Goal: Transaction & Acquisition: Purchase product/service

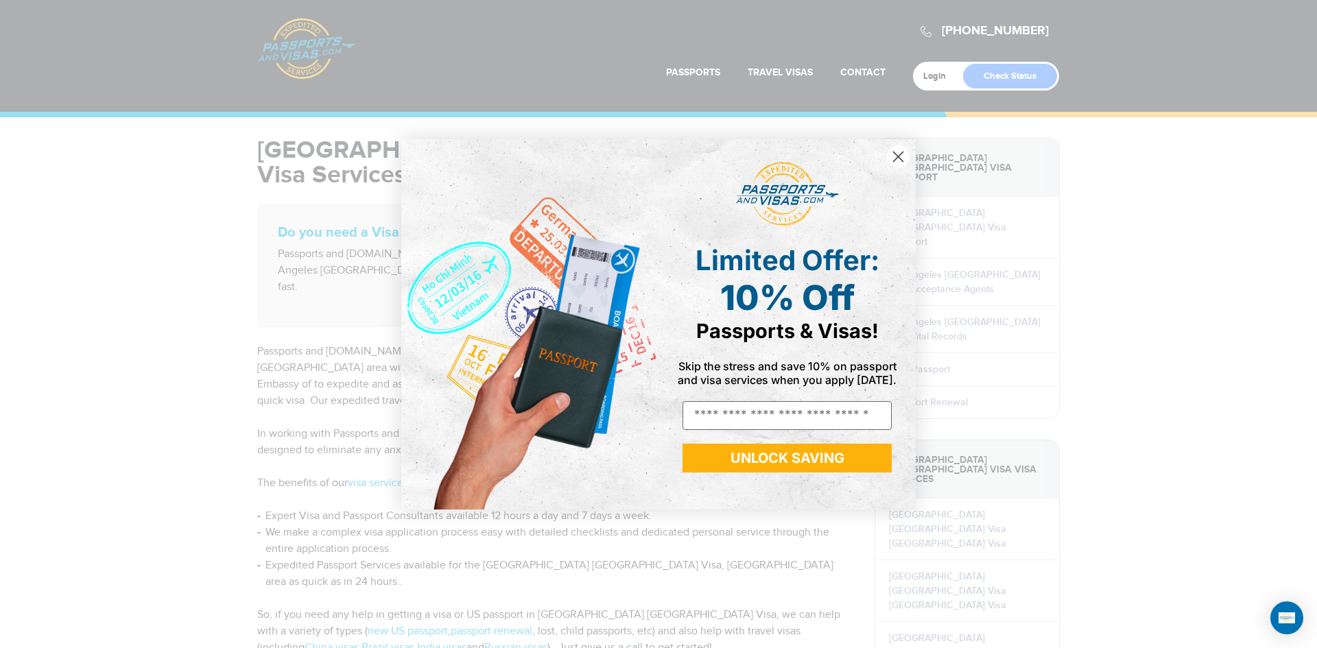
click at [901, 160] on circle "Close dialog" at bounding box center [898, 156] width 23 height 23
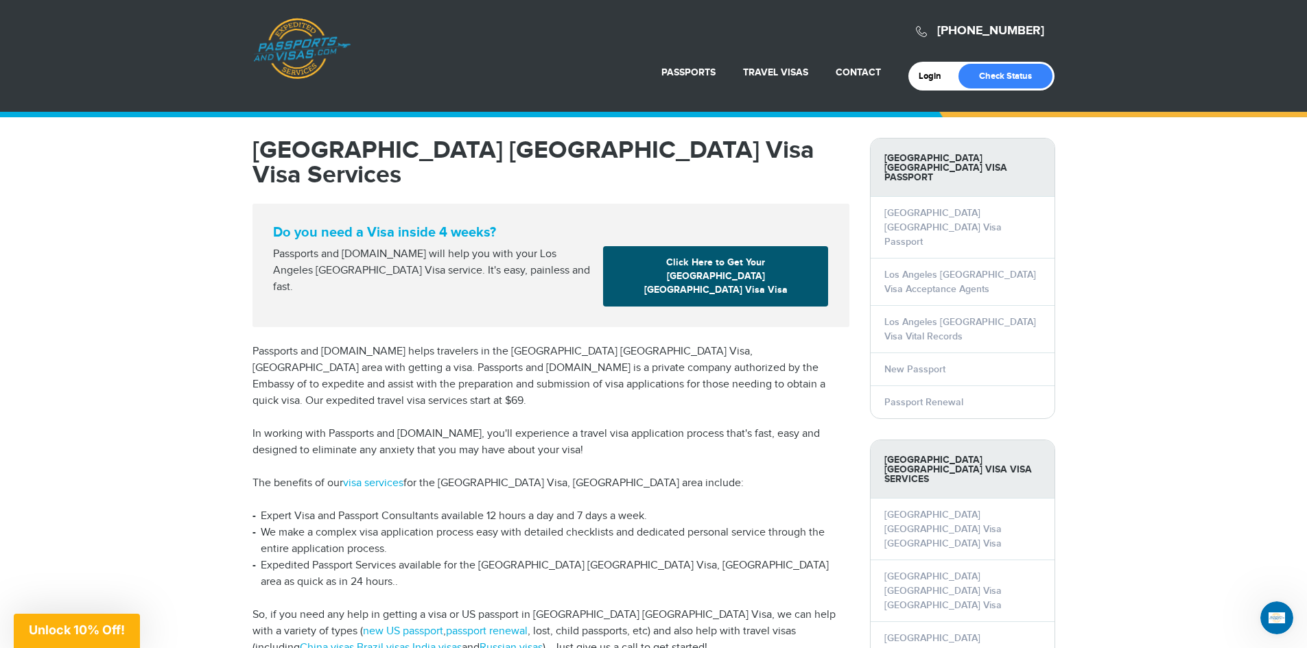
click at [741, 253] on link "Click Here to Get Your Los Angeles China Visa Visa" at bounding box center [715, 276] width 225 height 60
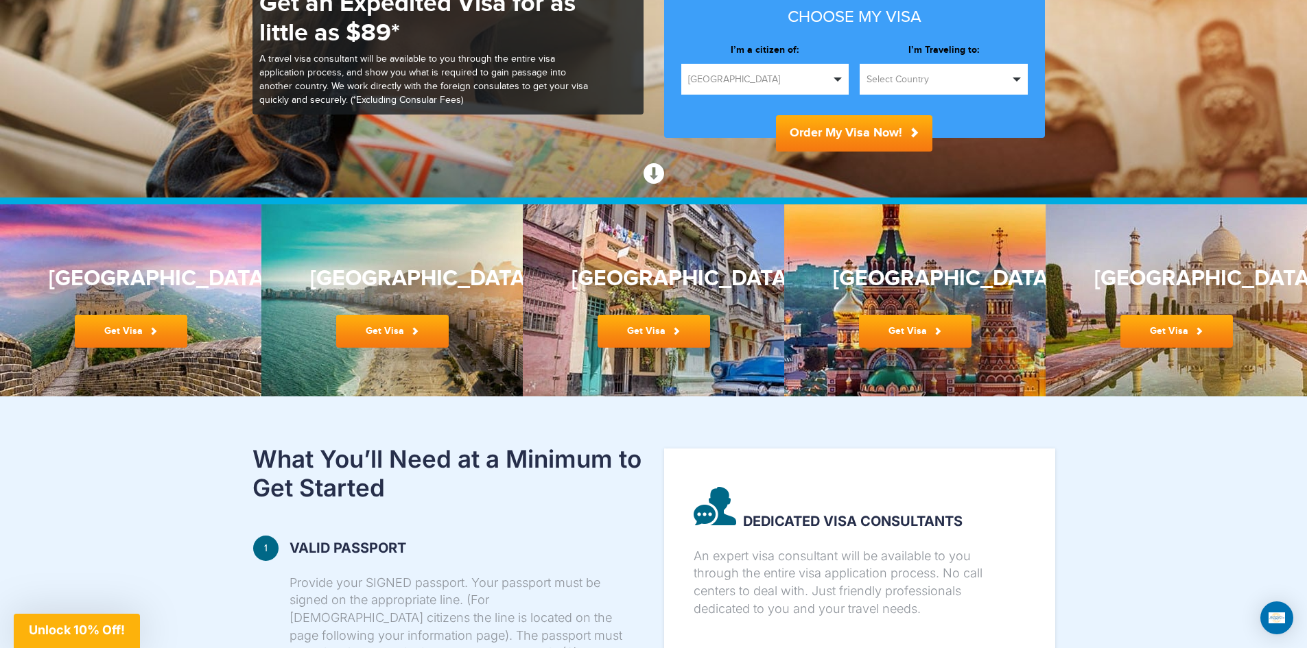
scroll to position [206, 0]
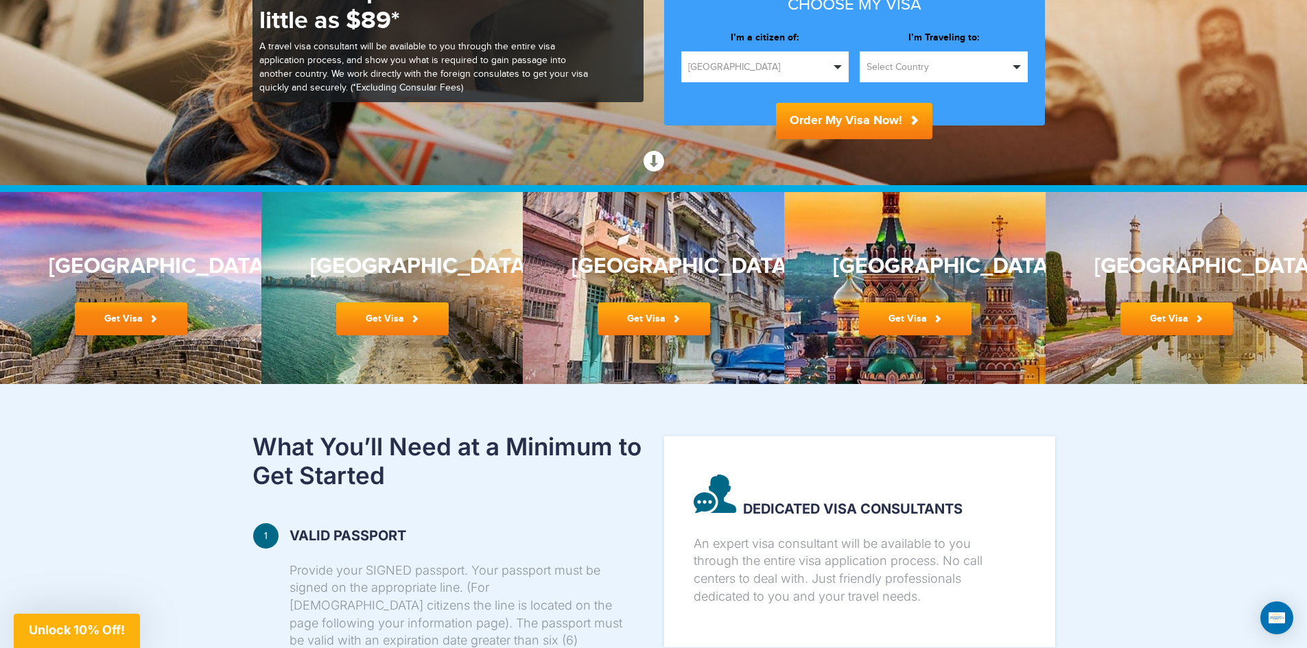
click at [143, 317] on link "Get Visa" at bounding box center [131, 318] width 112 height 33
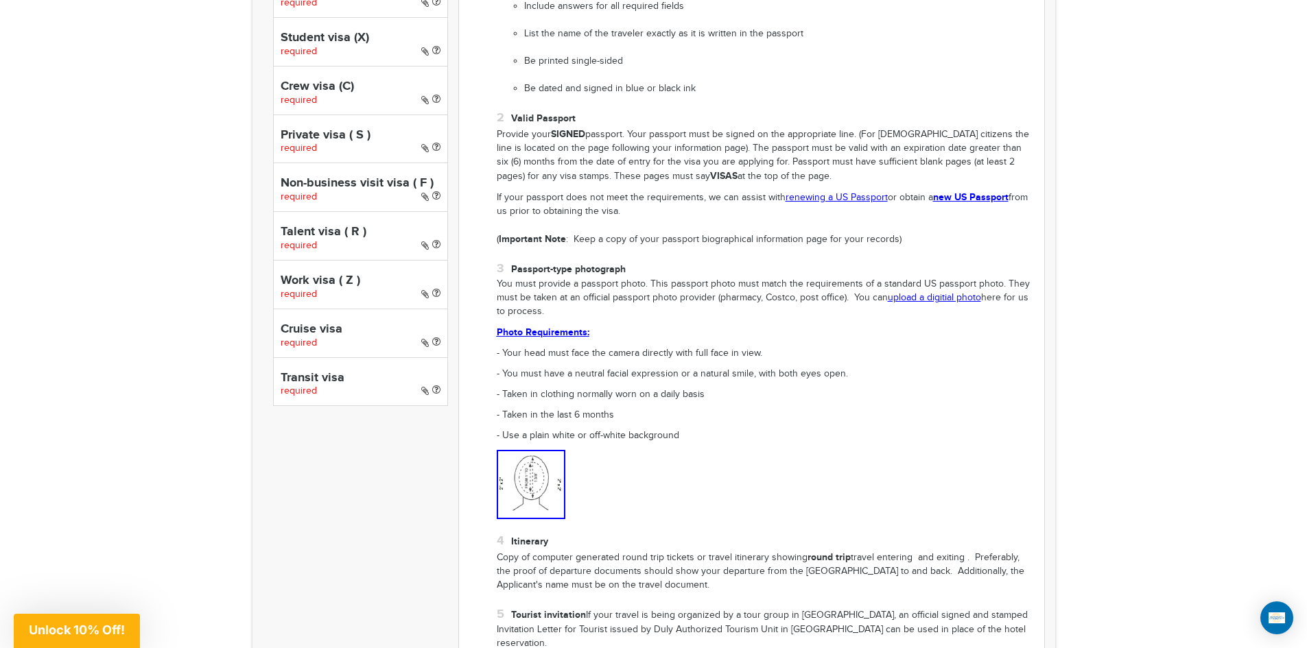
scroll to position [823, 0]
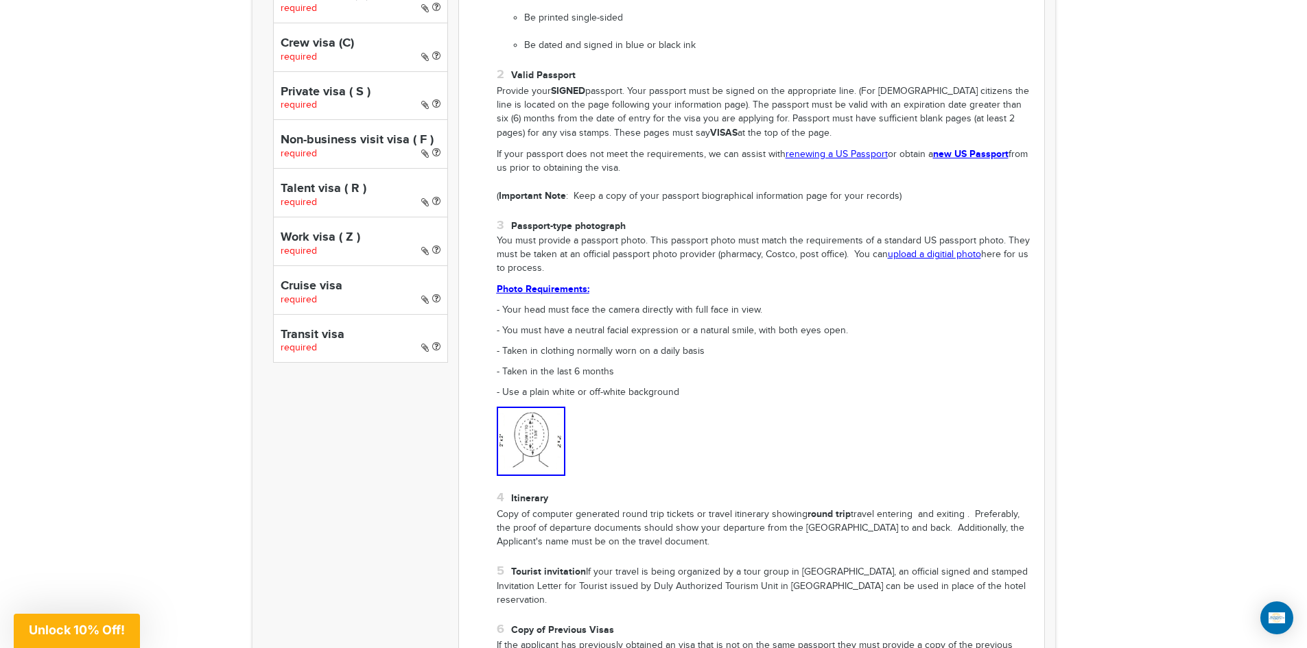
click at [551, 291] on strong "Photo Requirements:" at bounding box center [543, 289] width 93 height 12
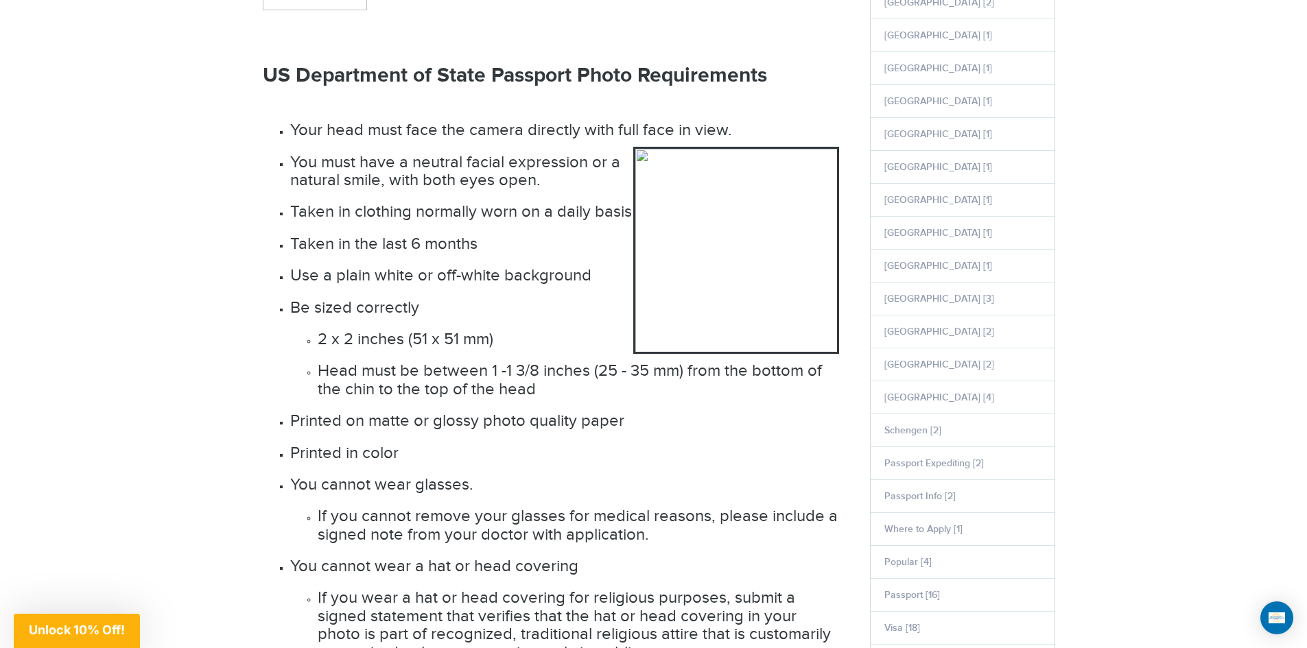
scroll to position [549, 0]
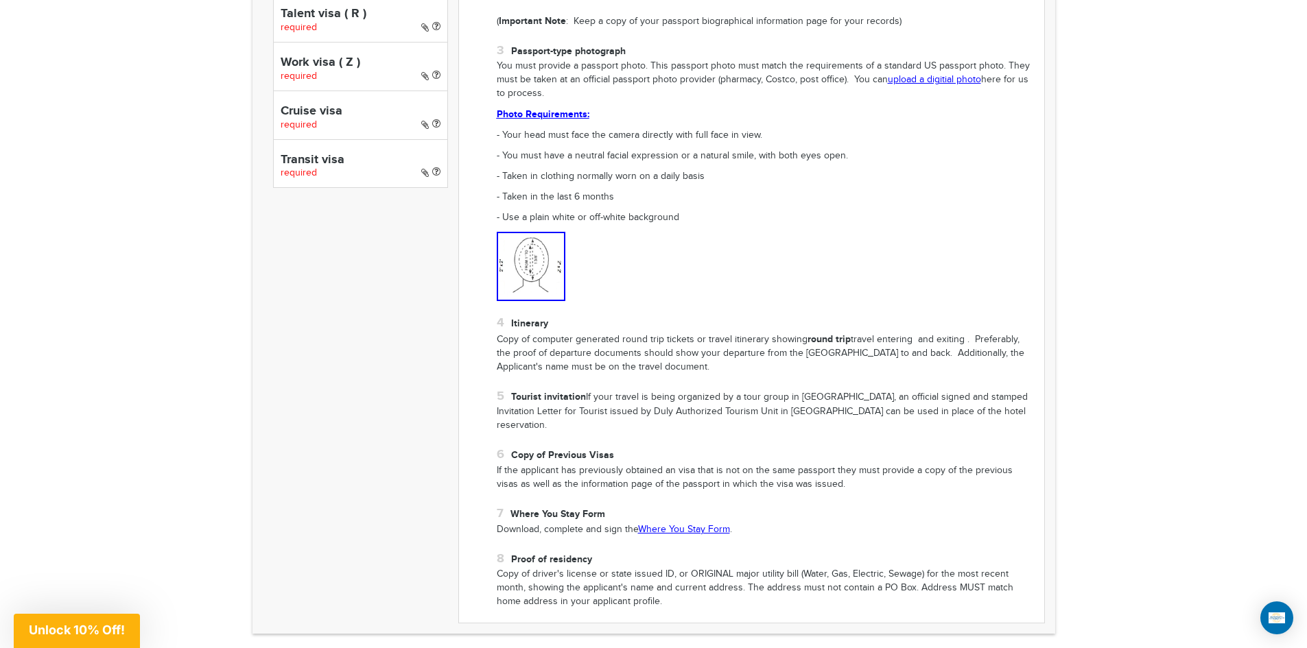
scroll to position [1036, 0]
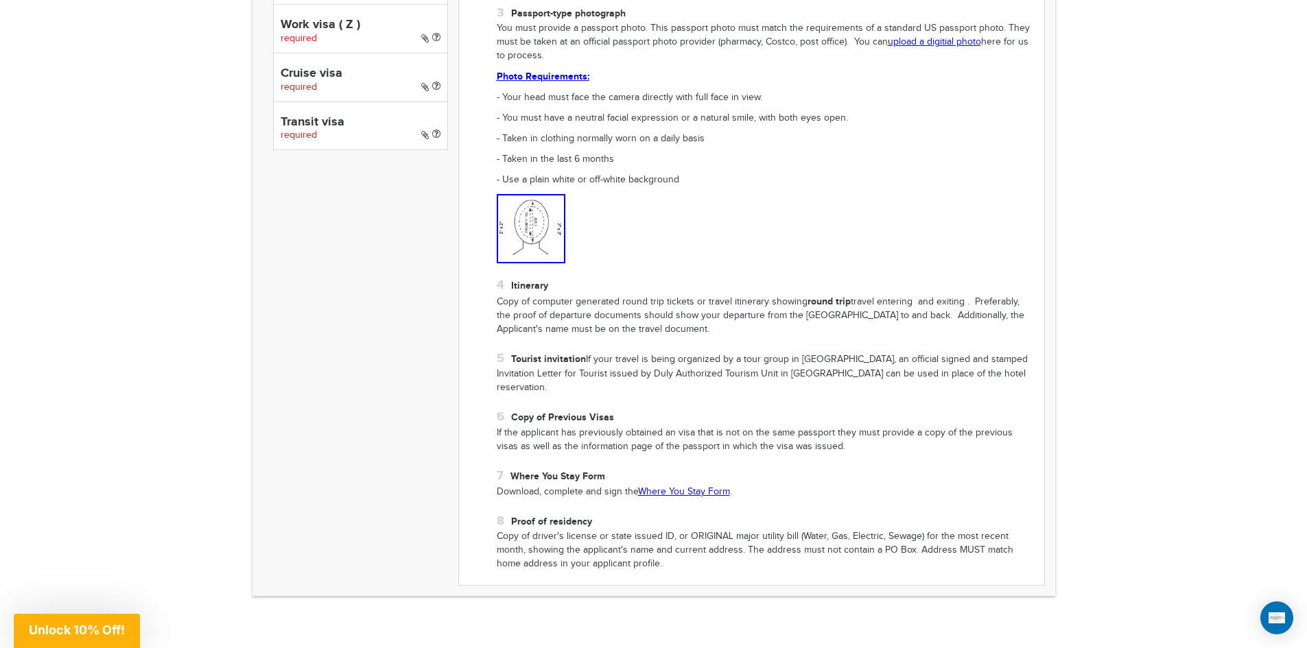
click at [678, 486] on link "Where You Stay Form" at bounding box center [684, 491] width 92 height 11
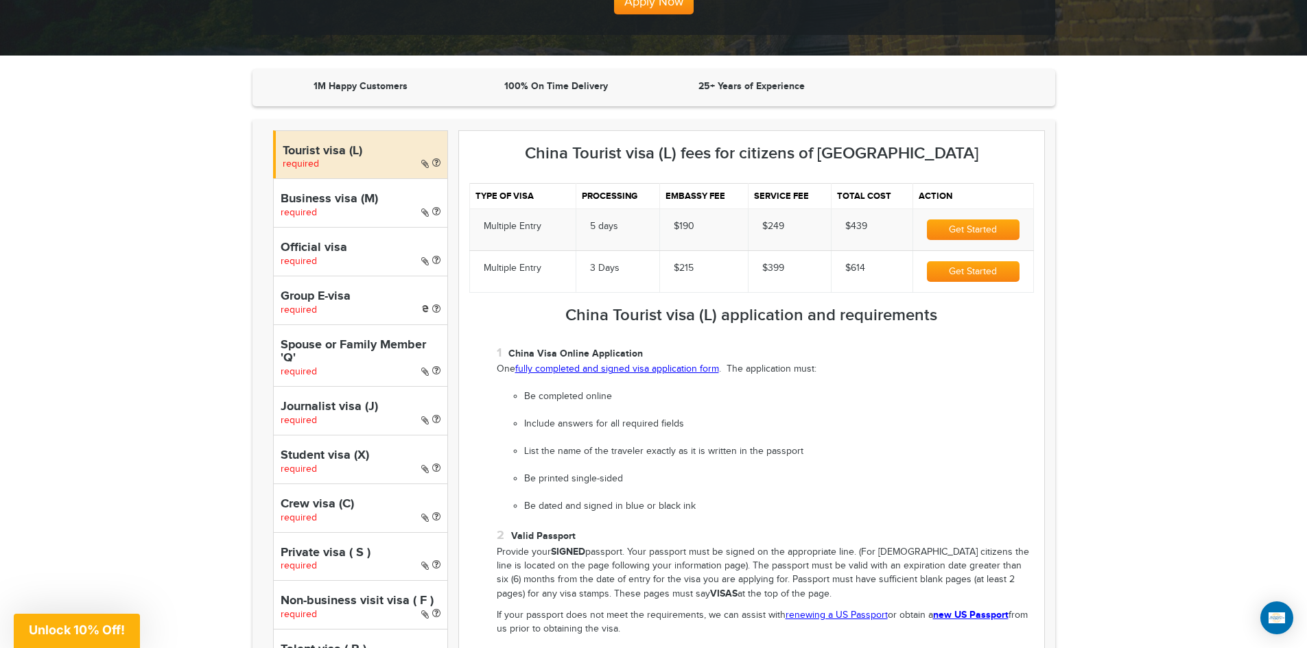
scroll to position [357, 0]
